Goal: Task Accomplishment & Management: Use online tool/utility

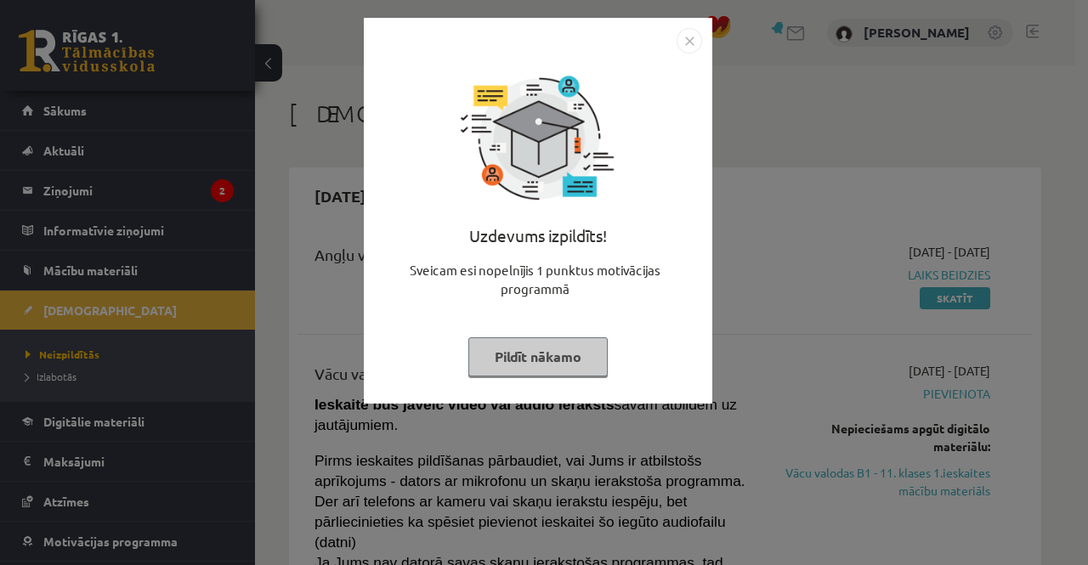
click at [548, 359] on button "Pildīt nākamo" at bounding box center [537, 356] width 139 height 39
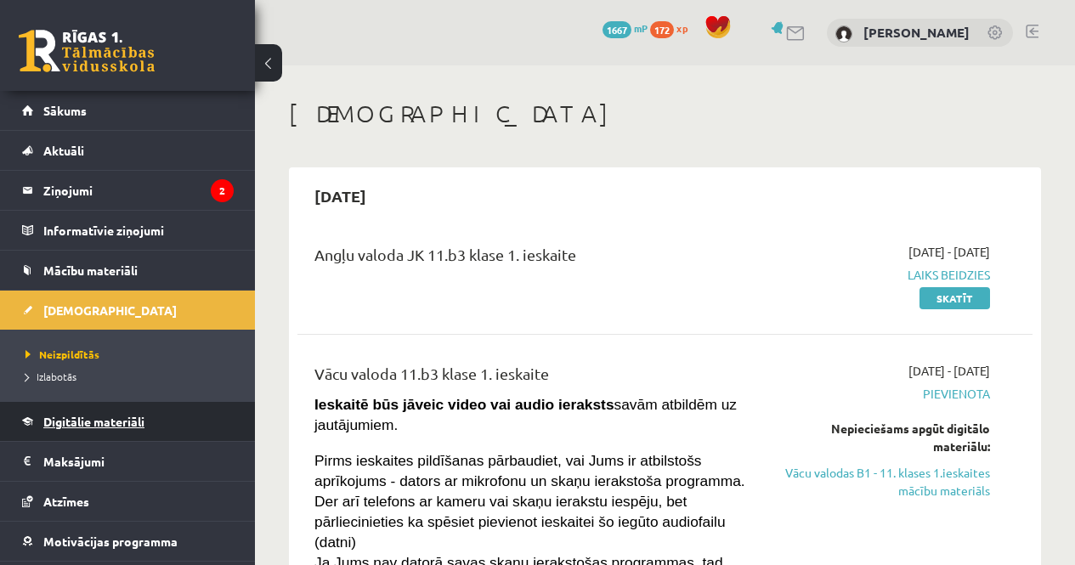
click at [116, 423] on span "Digitālie materiāli" at bounding box center [93, 421] width 101 height 15
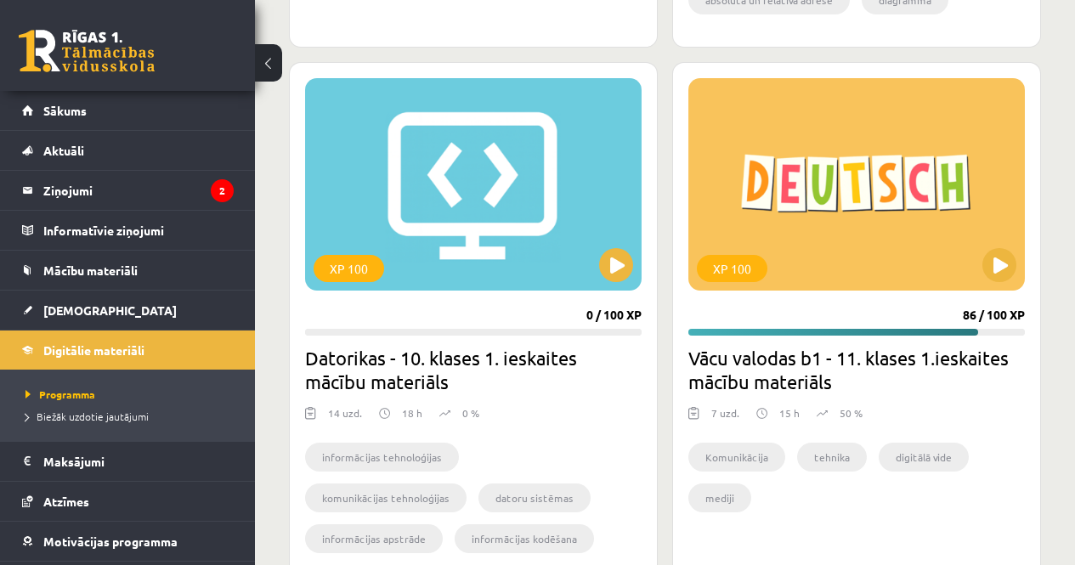
scroll to position [1915, 0]
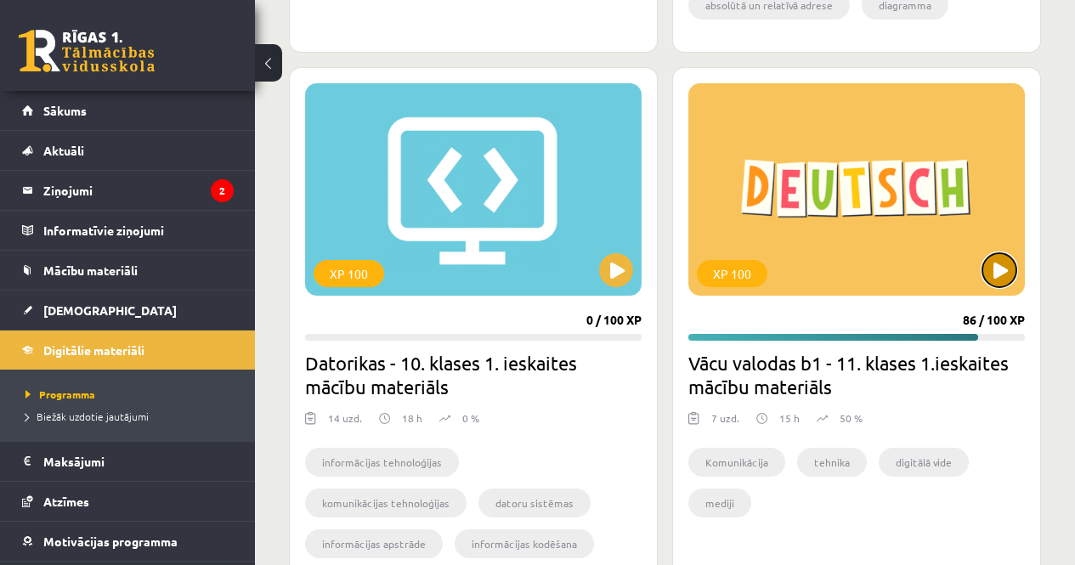
click at [993, 267] on button at bounding box center [999, 270] width 34 height 34
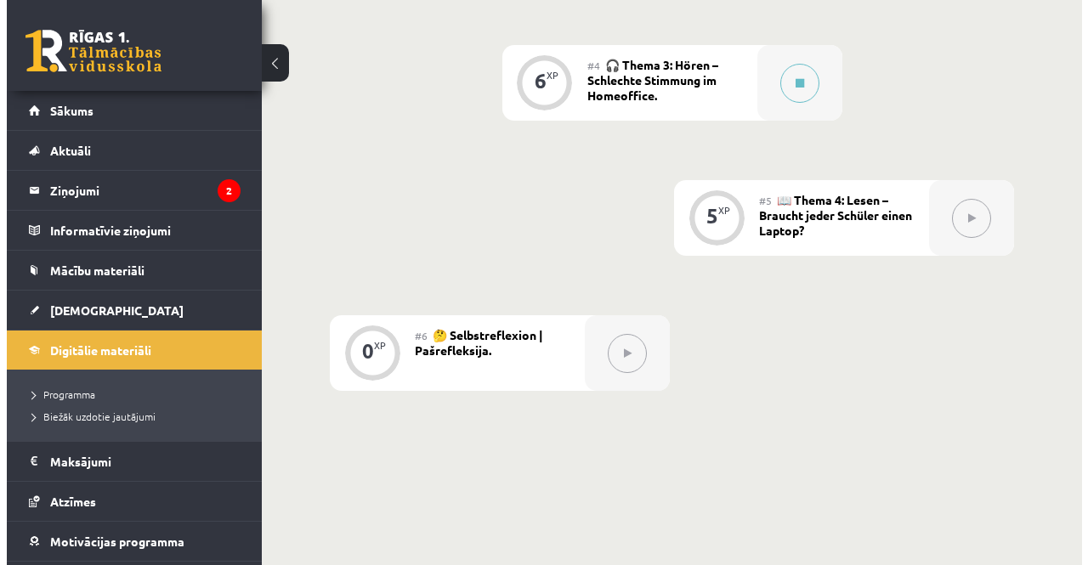
scroll to position [857, 0]
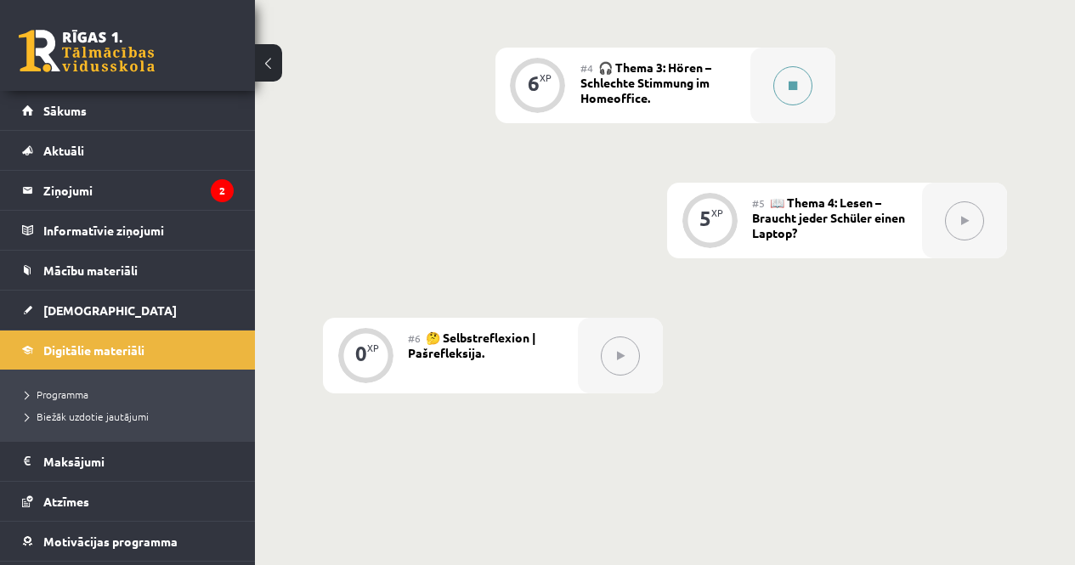
click at [789, 70] on button at bounding box center [792, 85] width 39 height 39
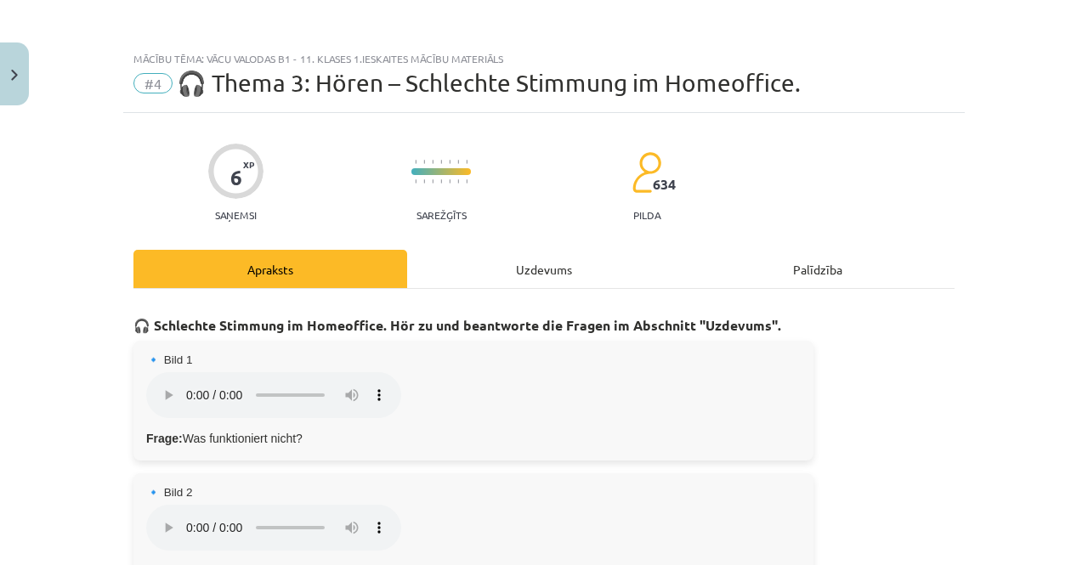
drag, startPoint x: 1058, startPoint y: 77, endPoint x: 1067, endPoint y: 112, distance: 36.1
click at [1067, 112] on div "Mācību tēma: Vācu valodas b1 - 11. klases 1.ieskaites mācību materiāls #4 🎧 The…" at bounding box center [544, 282] width 1088 height 565
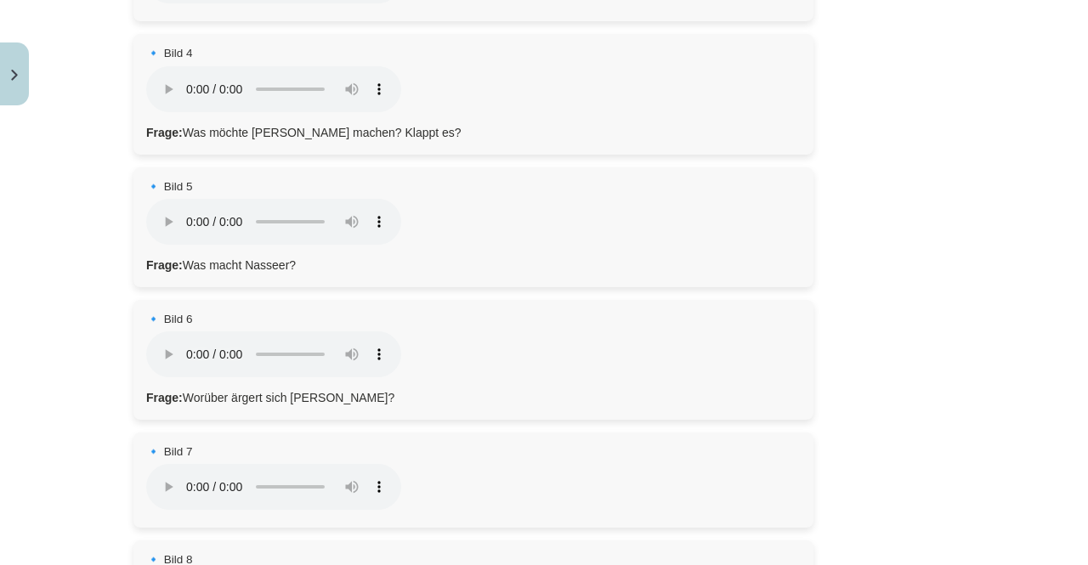
scroll to position [850, 0]
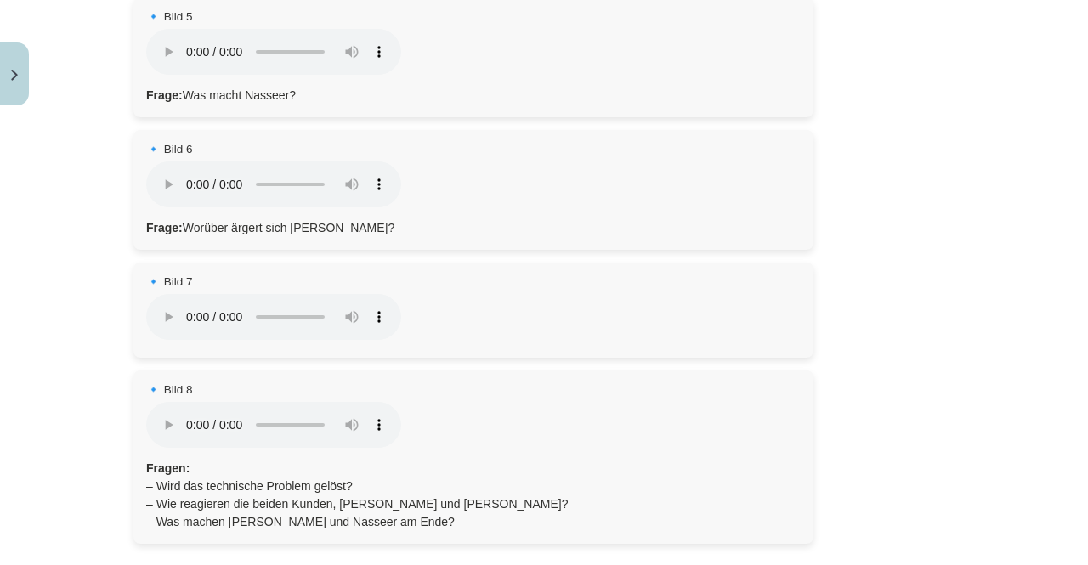
click at [109, 345] on div "Mācību tēma: Vācu valodas b1 - 11. klases 1.ieskaites mācību materiāls #4 🎧 The…" at bounding box center [544, 282] width 1088 height 565
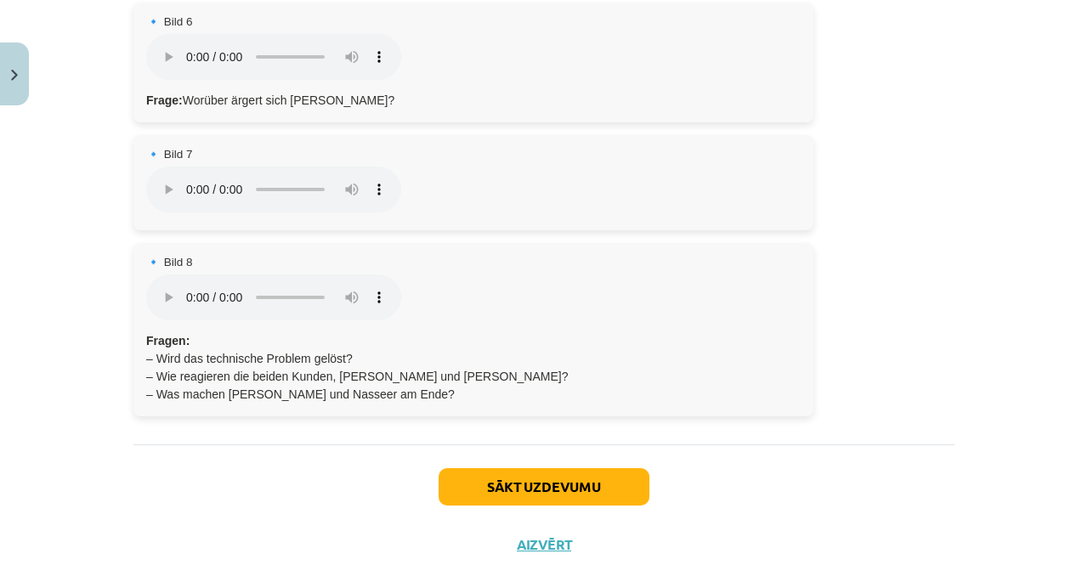
scroll to position [1027, 0]
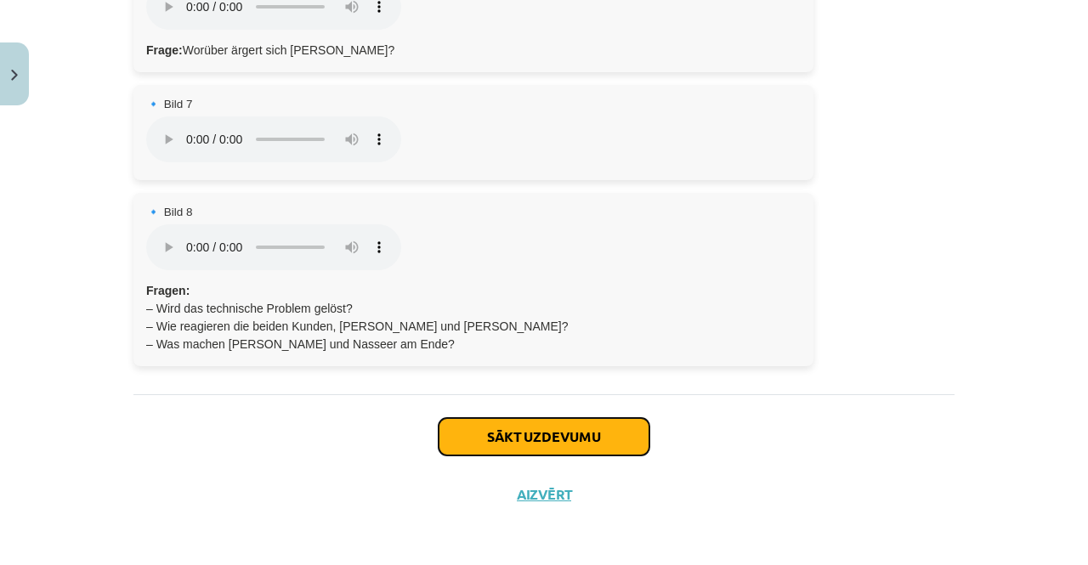
click at [542, 434] on button "Sākt uzdevumu" at bounding box center [544, 436] width 211 height 37
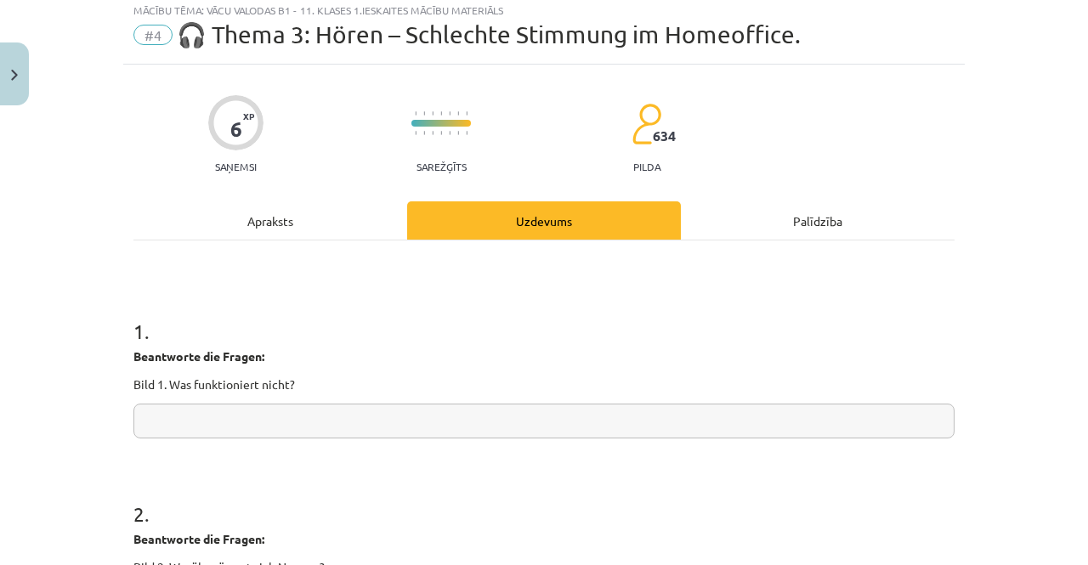
scroll to position [42, 0]
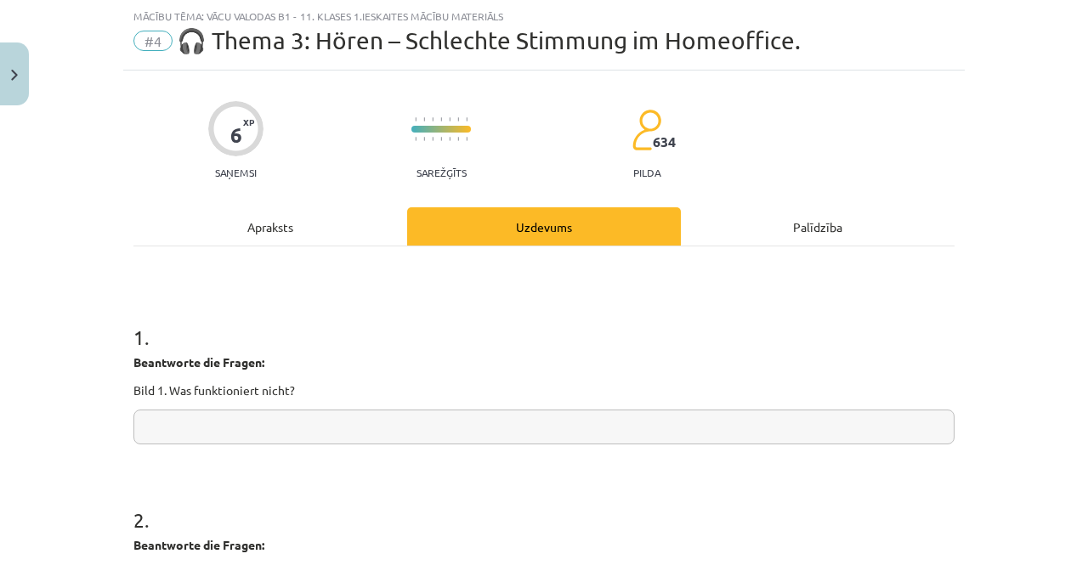
click at [220, 427] on input "text" at bounding box center [543, 427] width 821 height 35
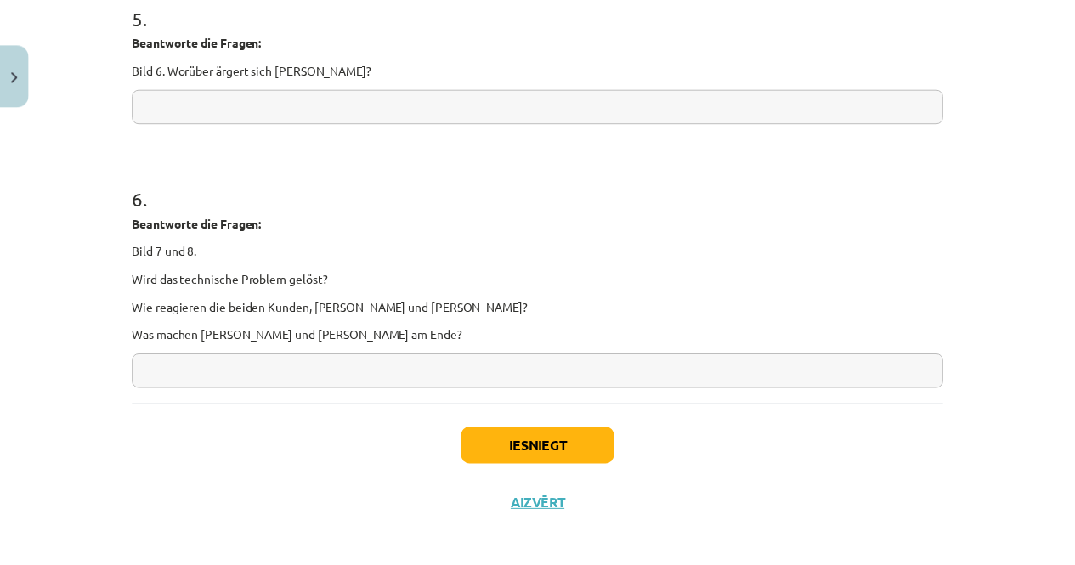
scroll to position [1107, 0]
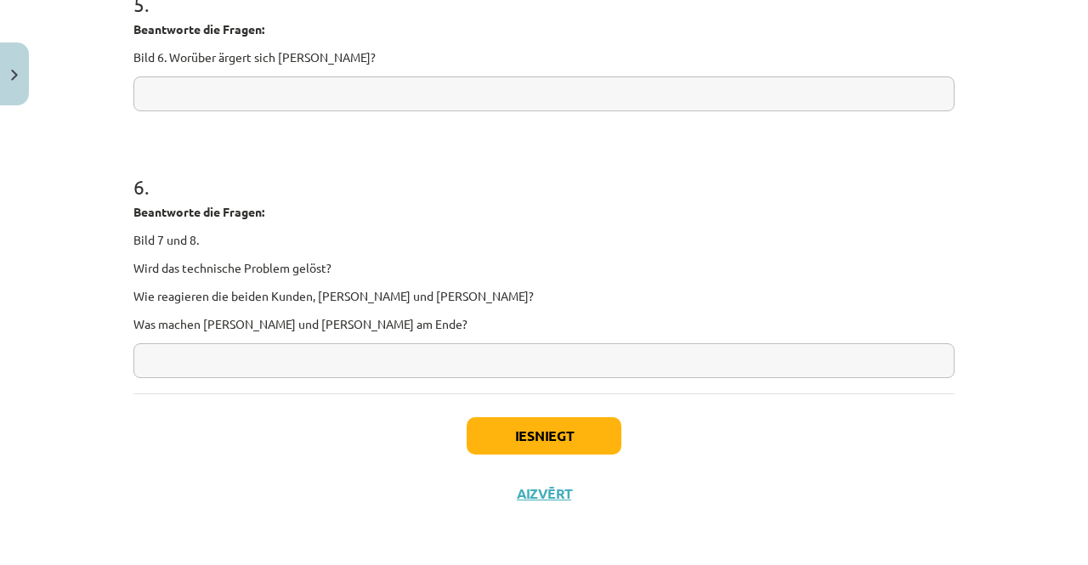
type input "**********"
click at [551, 502] on div "Iesniegt Aizvērt" at bounding box center [543, 452] width 821 height 119
click at [541, 501] on button "Aizvērt" at bounding box center [544, 493] width 65 height 17
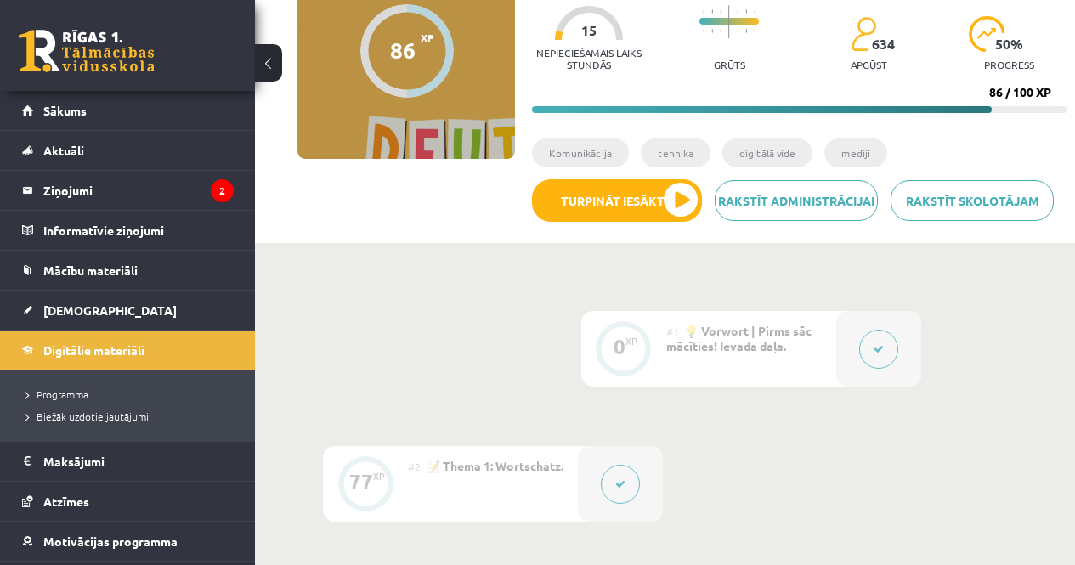
scroll to position [425, 0]
